Goal: Find specific page/section: Find specific page/section

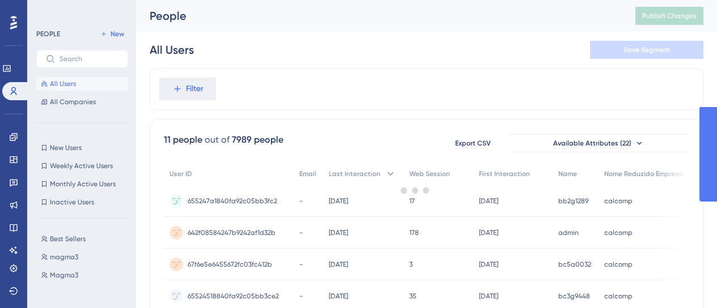
click at [186, 82] on span "Filter" at bounding box center [195, 89] width 18 height 14
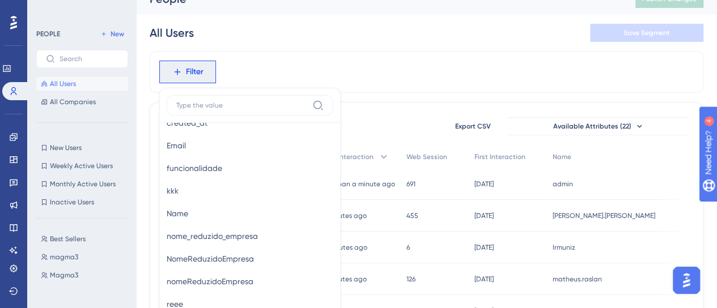
scroll to position [680, 0]
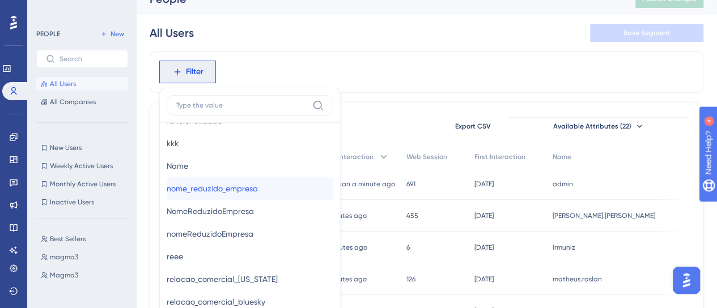
click at [206, 191] on span "nome_reduzido_empresa" at bounding box center [212, 189] width 91 height 14
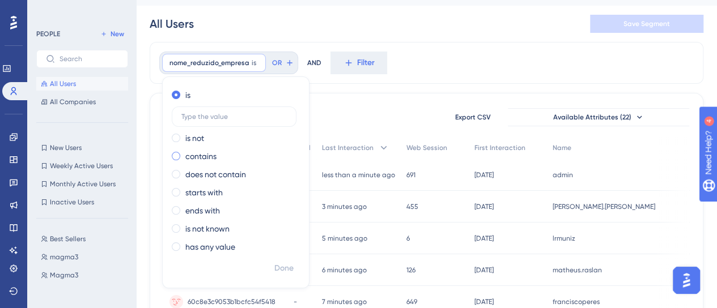
click at [201, 160] on label "contains" at bounding box center [200, 157] width 31 height 14
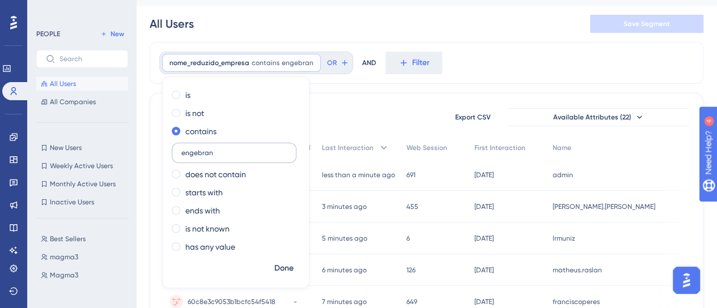
type input "engebran"
click at [275, 272] on span "Done" at bounding box center [283, 269] width 19 height 14
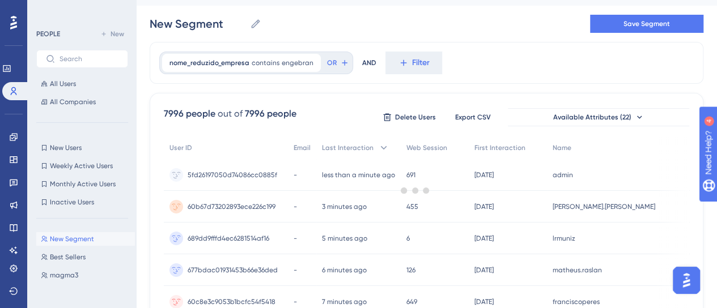
scroll to position [17, 8]
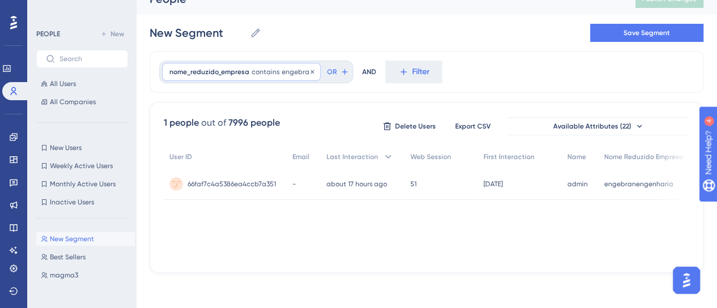
click at [292, 71] on span "engebran" at bounding box center [298, 71] width 32 height 9
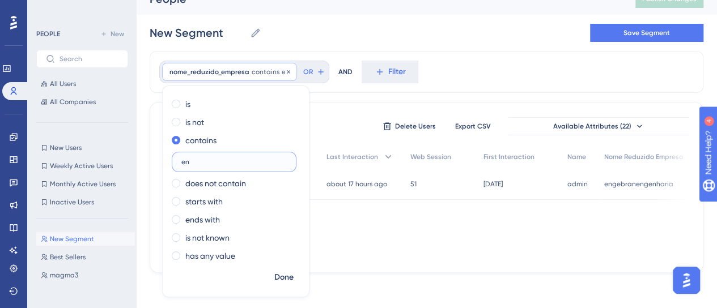
type input "e"
paste input "sdalinformatica"
type input "sdalinformatica"
click at [278, 277] on span "Done" at bounding box center [283, 278] width 19 height 14
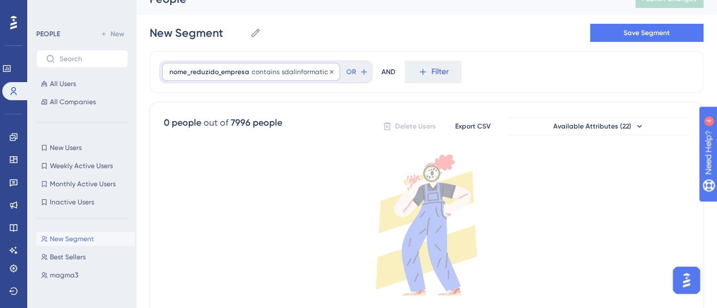
click at [255, 70] on span "contains" at bounding box center [266, 71] width 28 height 9
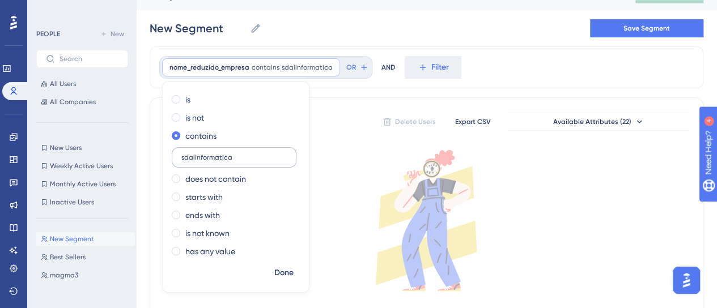
click at [181, 155] on input "sdalinformatica" at bounding box center [233, 158] width 105 height 8
type input "sdalinformatica"
click at [274, 270] on span "Done" at bounding box center [283, 273] width 19 height 14
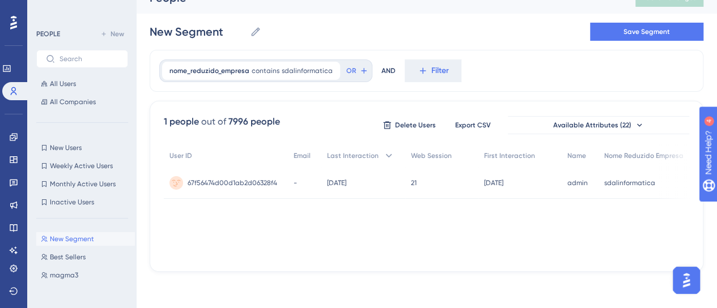
scroll to position [17, 8]
